Goal: Task Accomplishment & Management: Complete application form

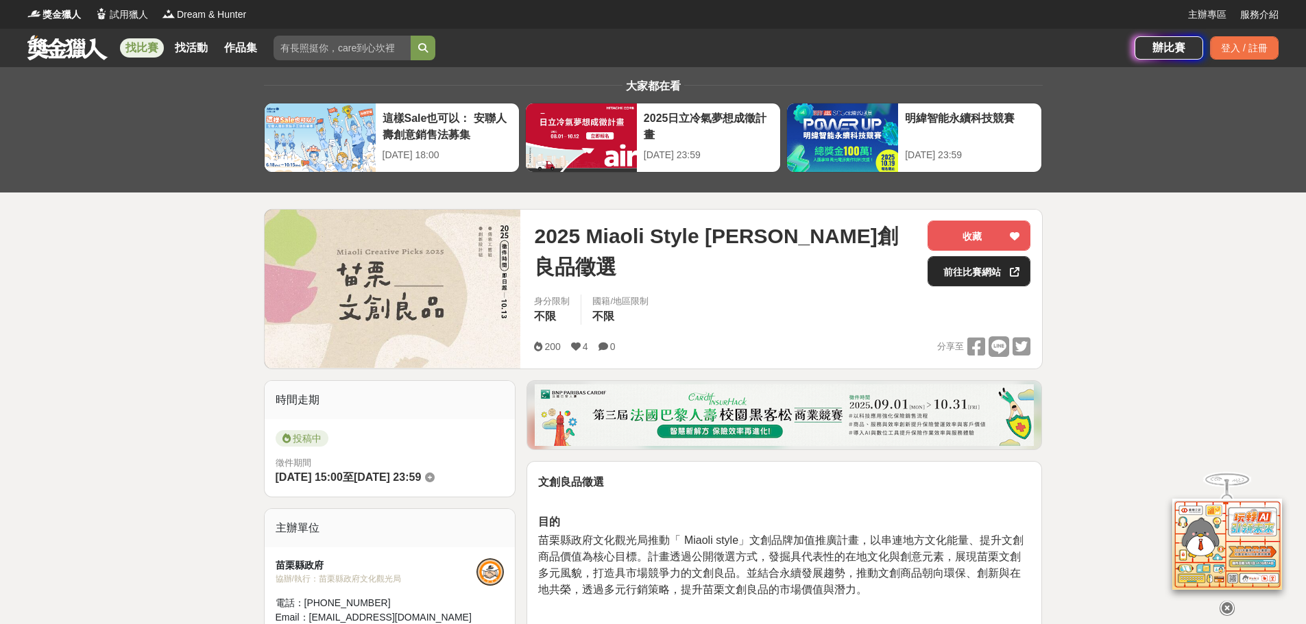
click at [982, 268] on link "前往比賽網站" at bounding box center [978, 271] width 103 height 30
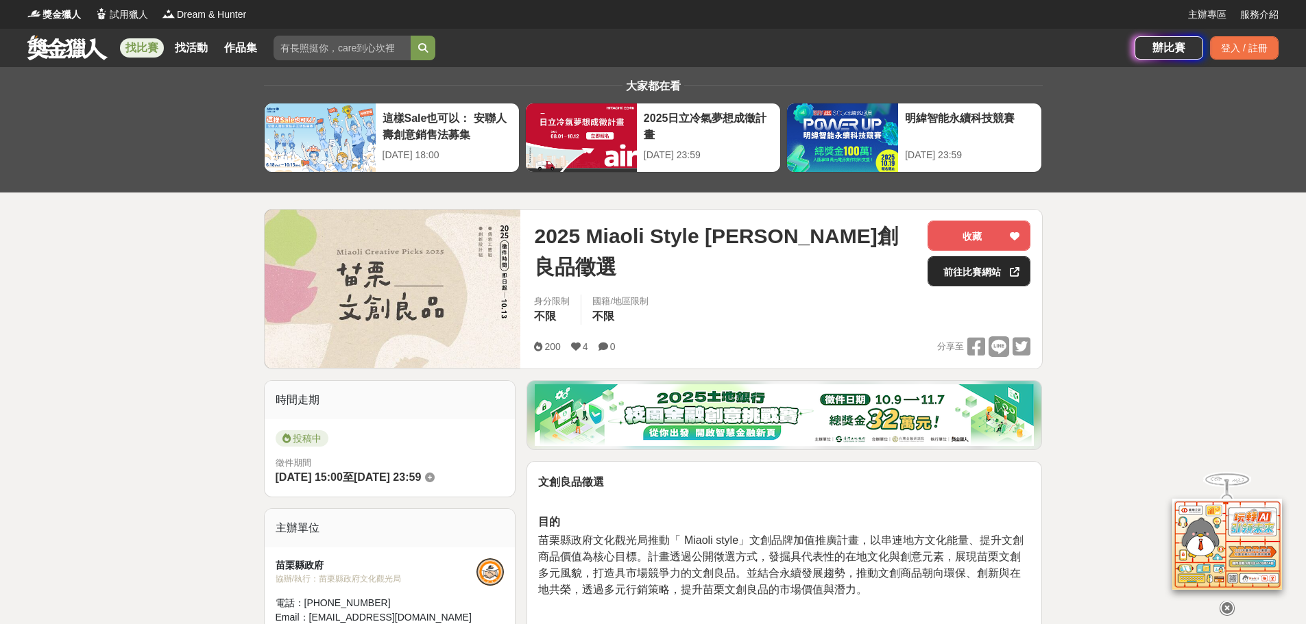
click at [953, 283] on link "前往比賽網站" at bounding box center [978, 271] width 103 height 30
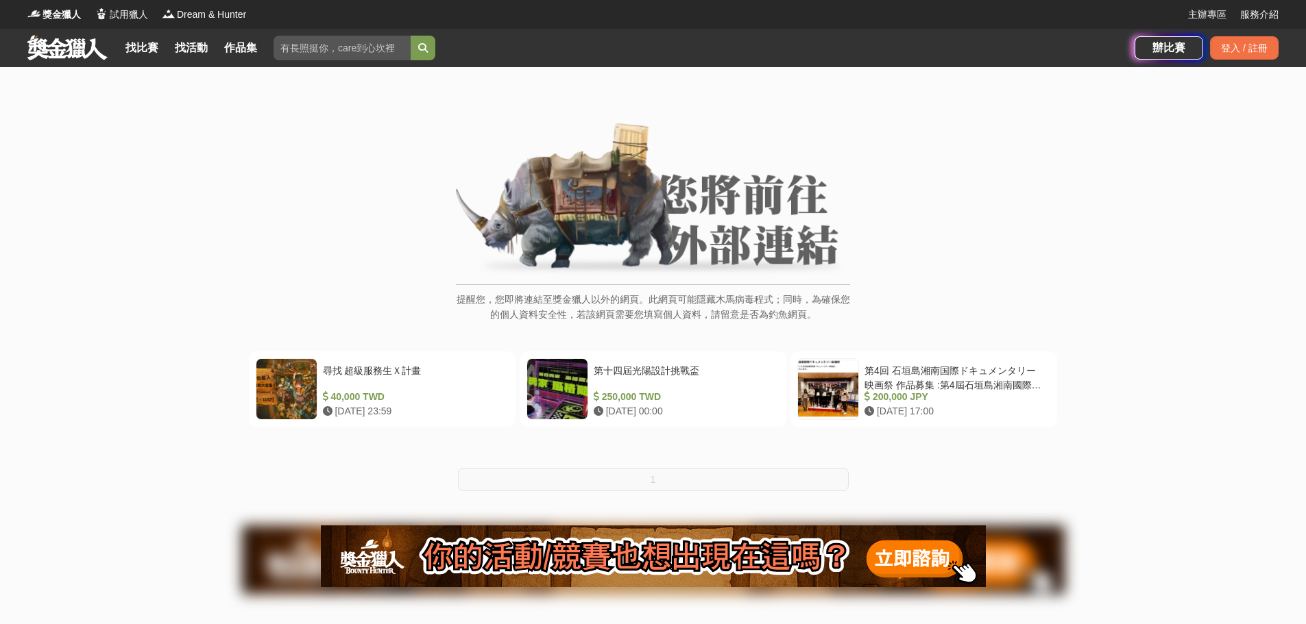
click at [716, 221] on img at bounding box center [653, 200] width 394 height 155
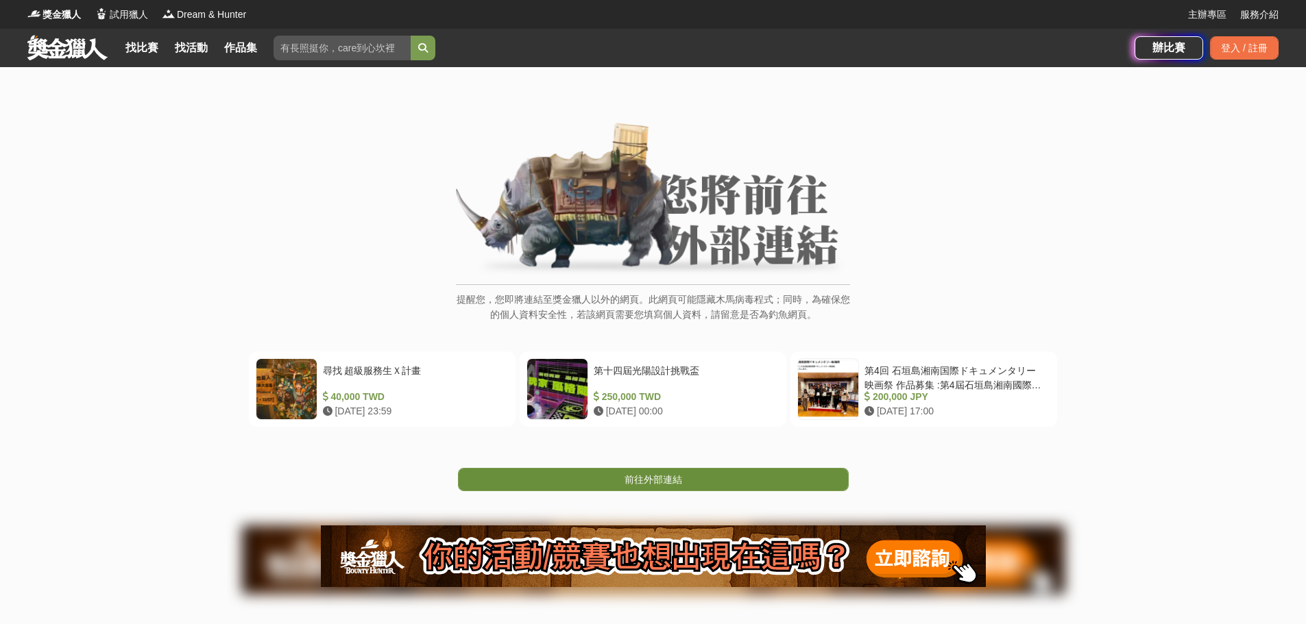
click at [750, 489] on link "前往外部連結" at bounding box center [653, 479] width 391 height 23
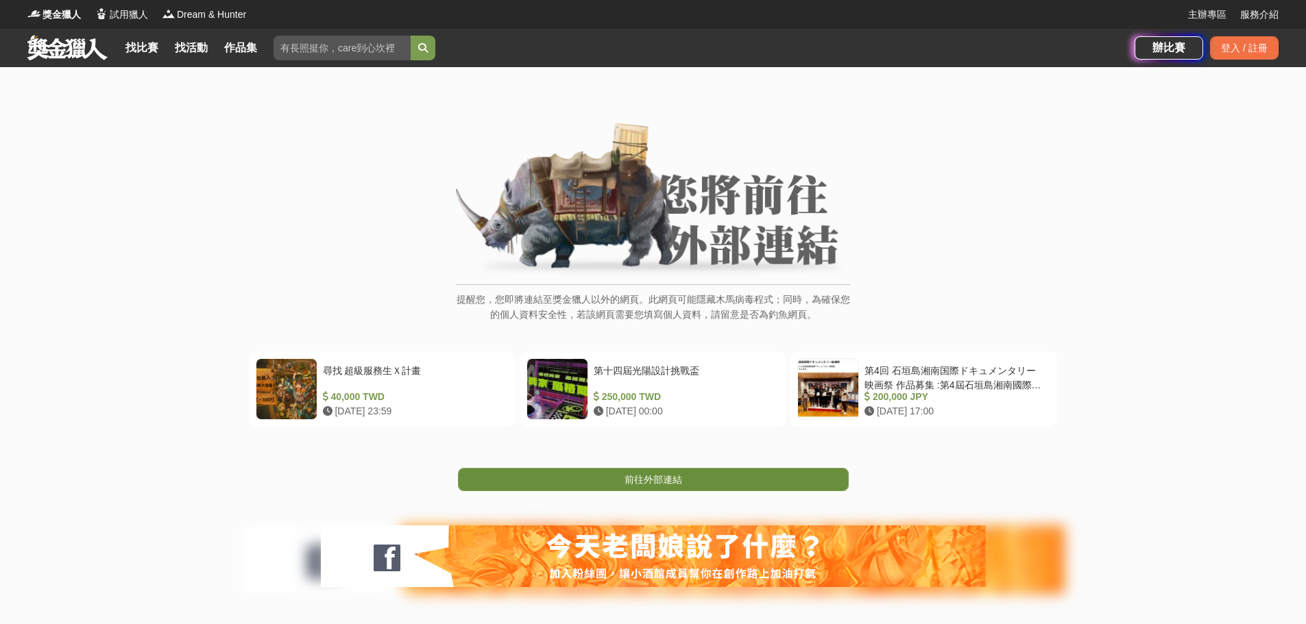
click at [675, 483] on span "前往外部連結" at bounding box center [653, 479] width 58 height 11
